Goal: Task Accomplishment & Management: Use online tool/utility

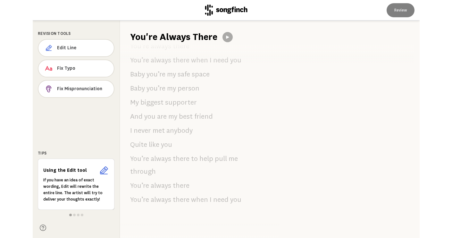
scroll to position [1575, 0]
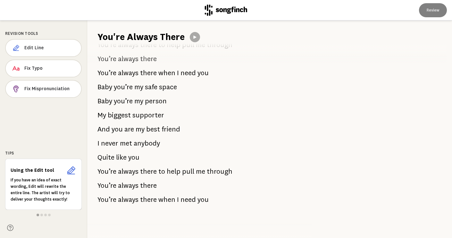
click at [183, 91] on div at bounding box center [377, 129] width 147 height 218
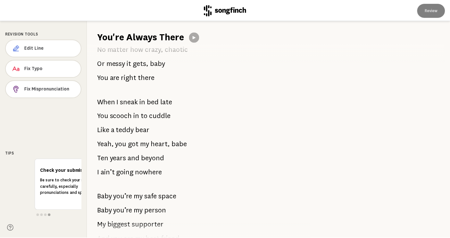
scroll to position [740, 0]
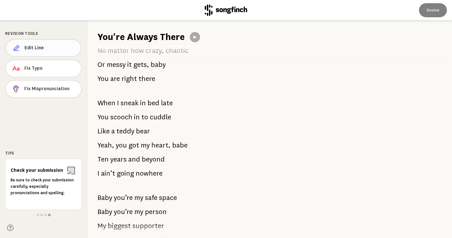
click at [38, 43] on button "Edit Line" at bounding box center [43, 48] width 76 height 18
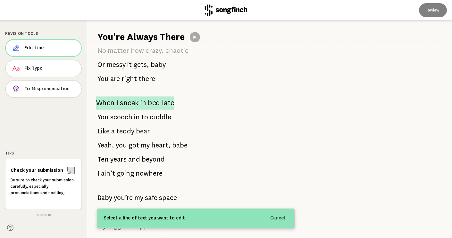
click at [157, 100] on span "bed" at bounding box center [154, 102] width 12 height 13
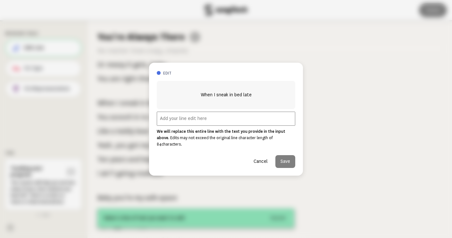
click at [173, 121] on input "text" at bounding box center [226, 119] width 138 height 14
paste input "Our pregnancy, surprise"
type input "Our pregnancy, surprise"
click at [183, 158] on button "Save" at bounding box center [285, 161] width 20 height 13
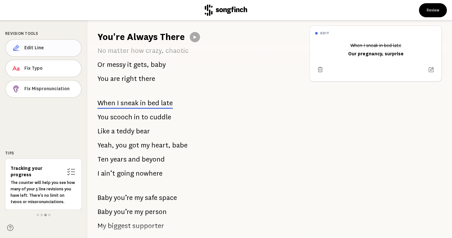
click at [39, 52] on button "Edit Line" at bounding box center [43, 48] width 77 height 18
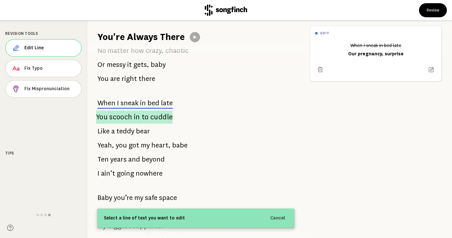
click at [139, 114] on p "You scooch in to cuddle" at bounding box center [134, 116] width 77 height 13
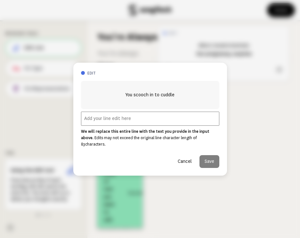
click at [116, 122] on input "text" at bounding box center [150, 119] width 138 height 14
paste input "But blessings from above"
type input "But blessings from above"
click at [183, 156] on button "Save" at bounding box center [210, 161] width 20 height 13
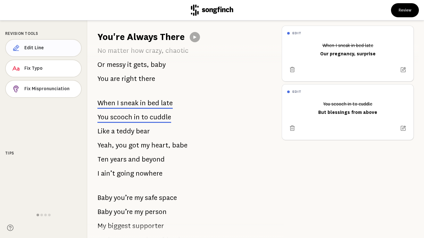
click at [29, 53] on button "Edit Line" at bounding box center [43, 48] width 77 height 18
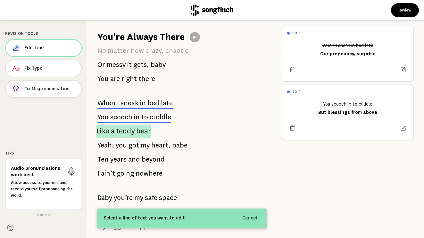
click at [128, 131] on span "teddy" at bounding box center [125, 131] width 19 height 13
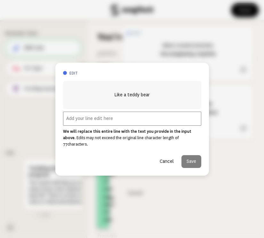
click at [104, 121] on input "text" at bounding box center [132, 119] width 138 height 14
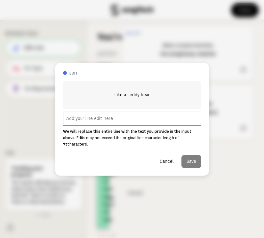
paste input "You stood by me"
type input "You stood by me"
click at [183, 156] on button "Save" at bounding box center [192, 161] width 20 height 13
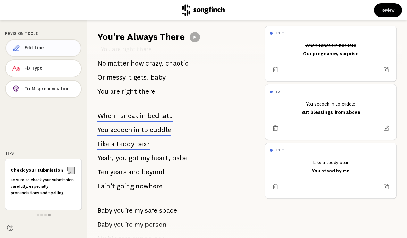
click at [29, 48] on span "Edit Line" at bounding box center [50, 48] width 51 height 6
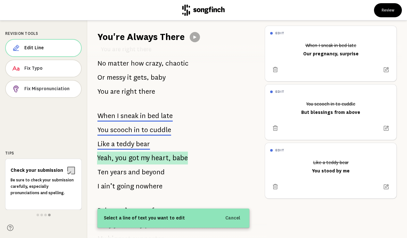
click at [159, 152] on span "heart," at bounding box center [161, 158] width 20 height 13
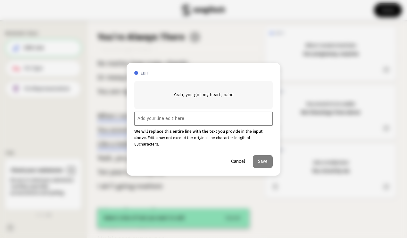
click at [183, 122] on input "text" at bounding box center [203, 119] width 138 height 14
paste input "We grew into our love"
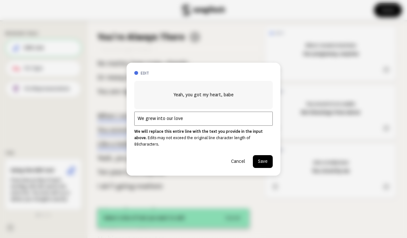
type input "We grew into our love"
click at [183, 159] on button "Save" at bounding box center [263, 161] width 20 height 13
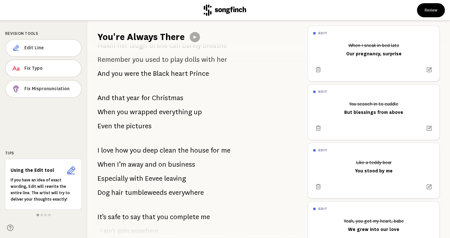
scroll to position [1254, 0]
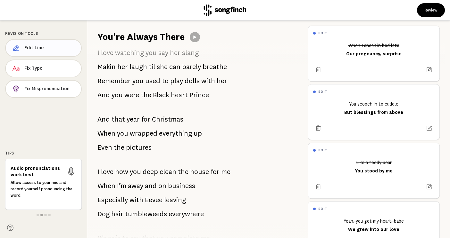
click at [40, 46] on span "Edit Line" at bounding box center [50, 48] width 52 height 6
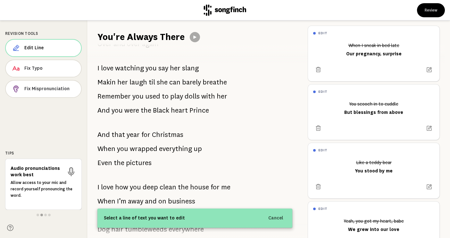
scroll to position [1228, 0]
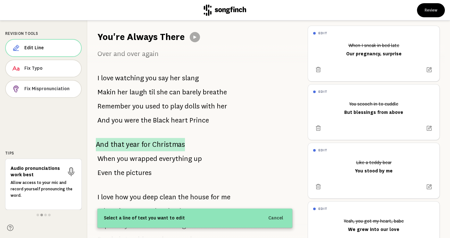
click at [152, 145] on span "Christmas" at bounding box center [168, 144] width 33 height 13
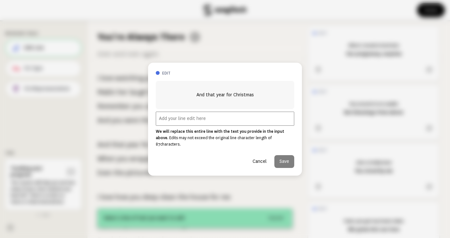
click at [173, 121] on input "text" at bounding box center [225, 119] width 138 height 14
paste input "Then [PERSON_NAME] came along"
type input "Then [PERSON_NAME] came along"
click at [183, 155] on button "Save" at bounding box center [284, 161] width 20 height 13
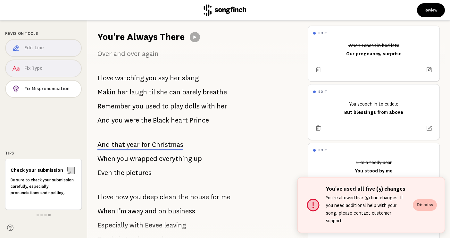
click at [183, 208] on button "Dismiss" at bounding box center [424, 206] width 24 height 12
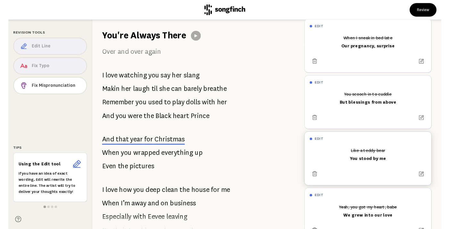
scroll to position [0, 0]
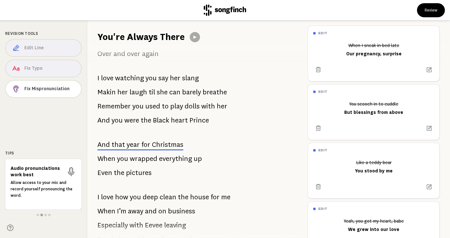
click at [12, 228] on icon at bounding box center [10, 228] width 6 height 6
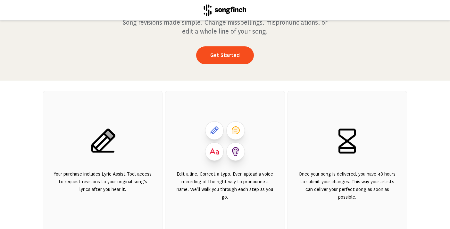
scroll to position [67, 0]
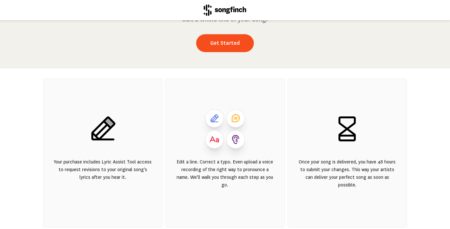
click at [104, 131] on icon at bounding box center [102, 129] width 31 height 31
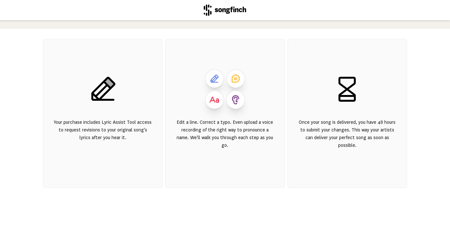
scroll to position [0, 0]
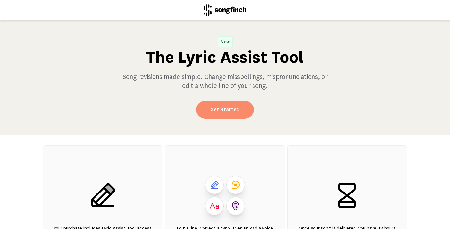
click at [230, 112] on link "Get Started" at bounding box center [225, 110] width 58 height 18
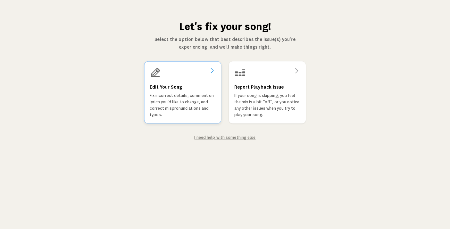
click at [210, 101] on p "Fix incorrect details, comment on lyrics you'd like to change, and correct misp…" at bounding box center [183, 106] width 66 height 26
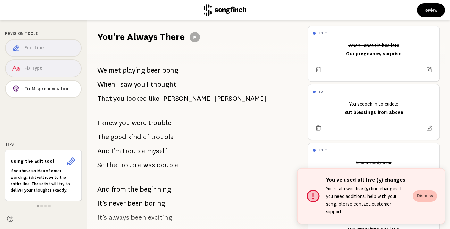
click at [424, 200] on button "Dismiss" at bounding box center [424, 197] width 24 height 12
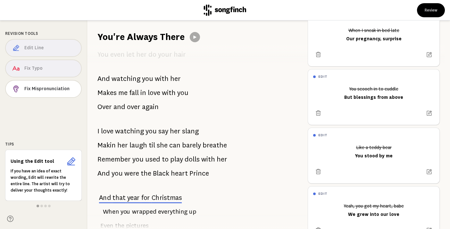
scroll to position [1206, 0]
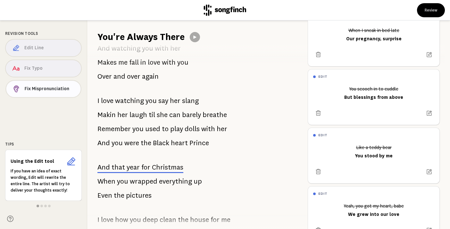
click at [72, 87] on span "Fix Mispronunciation" at bounding box center [50, 89] width 51 height 6
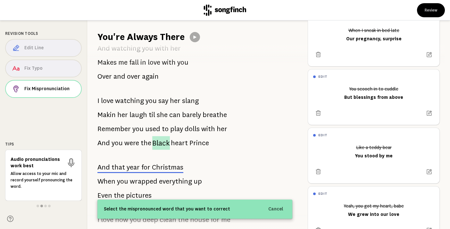
click at [165, 145] on span "Black" at bounding box center [161, 143] width 18 height 14
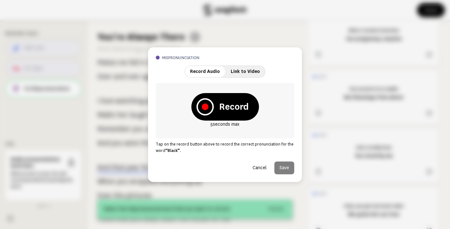
click at [264, 170] on button "Cancel" at bounding box center [259, 168] width 24 height 13
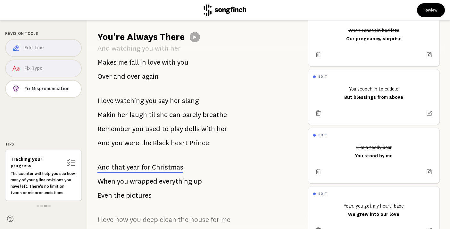
click at [61, 74] on div "Edit Line Fix Typo Fix Mispronunciation" at bounding box center [43, 69] width 77 height 61
click at [17, 70] on div "Edit Line Fix Typo Fix Mispronunciation" at bounding box center [43, 69] width 77 height 61
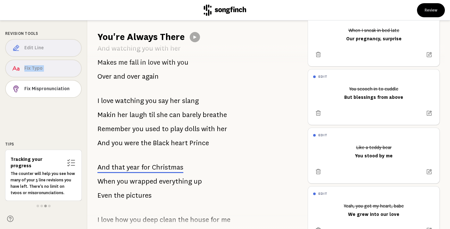
click at [17, 70] on div "Edit Line Fix Typo Fix Mispronunciation" at bounding box center [43, 69] width 77 height 61
click at [10, 219] on icon at bounding box center [10, 219] width 6 height 6
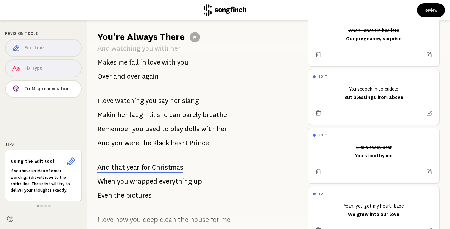
click at [62, 53] on div "Edit Line Fix Typo Fix Mispronunciation" at bounding box center [43, 69] width 77 height 61
click at [172, 170] on span "Christmas" at bounding box center [167, 167] width 31 height 9
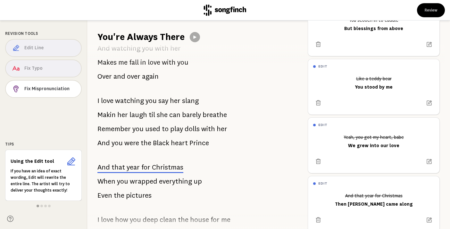
scroll to position [100, 0]
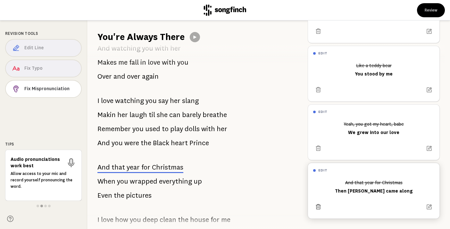
click at [321, 202] on button at bounding box center [318, 207] width 10 height 10
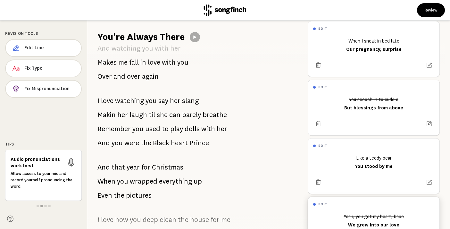
scroll to position [0, 0]
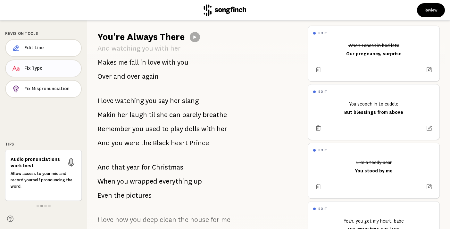
click at [60, 69] on span "Fix Typo" at bounding box center [50, 68] width 52 height 6
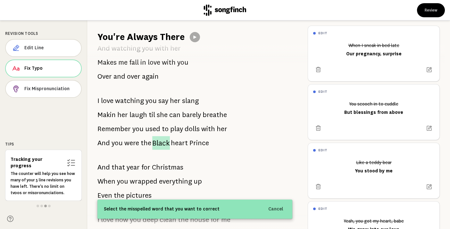
click at [160, 144] on span "Black" at bounding box center [161, 143] width 18 height 14
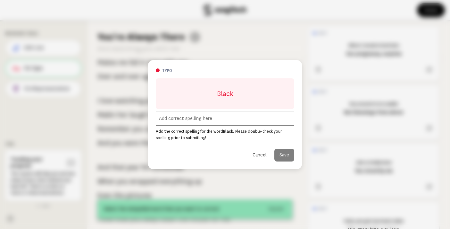
click at [176, 122] on input "text" at bounding box center [225, 119] width 138 height 14
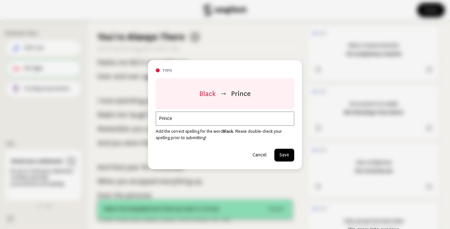
type input "Prince"
click at [288, 158] on button "Save" at bounding box center [284, 155] width 20 height 13
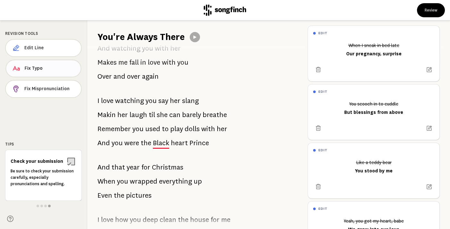
click at [44, 74] on button "Fix Typo" at bounding box center [43, 69] width 76 height 18
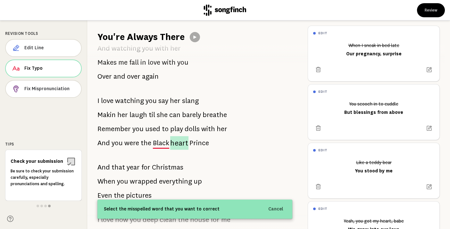
click at [178, 146] on span "heart" at bounding box center [179, 143] width 18 height 14
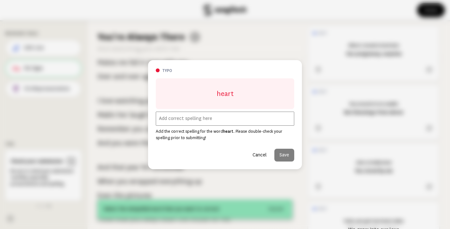
click at [185, 124] on input "text" at bounding box center [225, 119] width 138 height 14
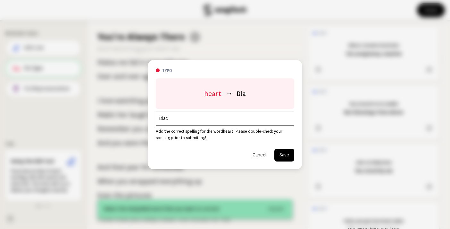
type input "Black"
click at [284, 157] on button "Save" at bounding box center [284, 155] width 20 height 13
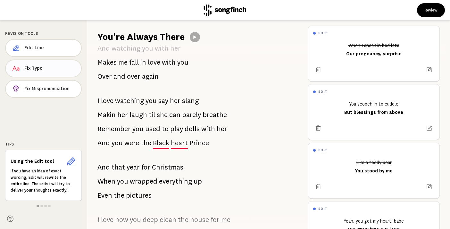
click at [47, 66] on span "Fix Typo" at bounding box center [50, 68] width 52 height 6
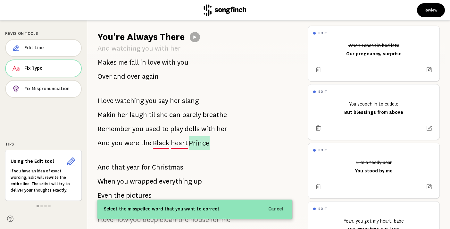
click at [199, 146] on span "Prince" at bounding box center [199, 143] width 21 height 14
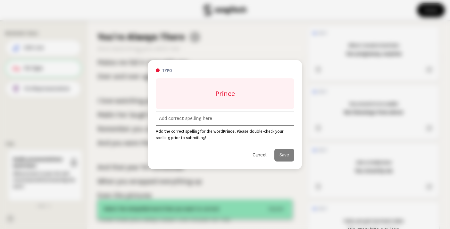
click at [198, 121] on input "text" at bounding box center [225, 119] width 138 height 14
type input "Heart"
click at [286, 157] on button "Save" at bounding box center [284, 155] width 20 height 13
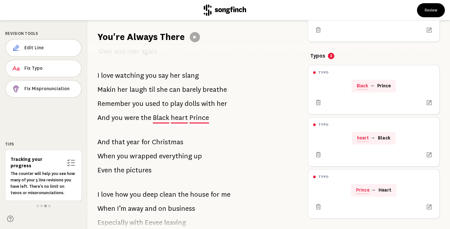
scroll to position [1255, 0]
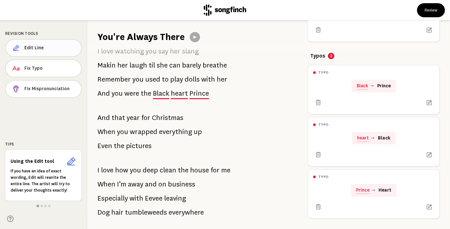
click at [67, 51] on span "Edit Line" at bounding box center [50, 48] width 52 height 6
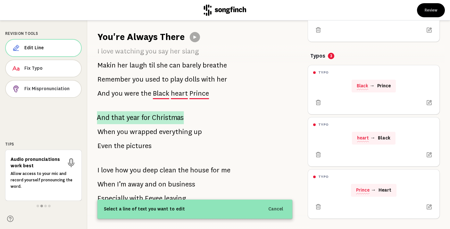
click at [167, 121] on span "Christmas" at bounding box center [168, 117] width 32 height 13
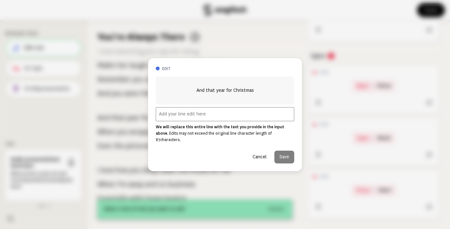
click at [173, 114] on input "text" at bounding box center [225, 114] width 138 height 14
paste input "Then [PERSON_NAME] came along"
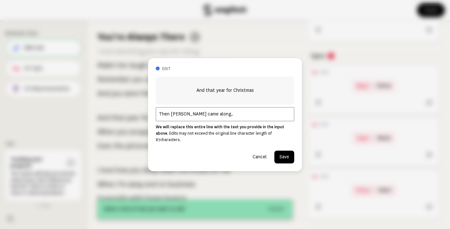
paste input "Training was tough"
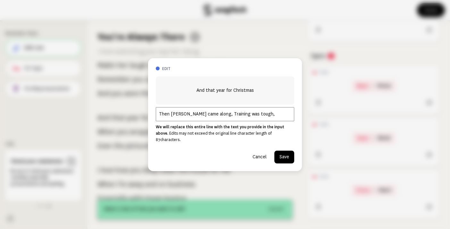
paste input "But we survived as one"
type input "Then [PERSON_NAME] came along, Training was tough, But we survived as one"
click at [289, 156] on button "Save" at bounding box center [284, 157] width 20 height 13
